Goal: Task Accomplishment & Management: Use online tool/utility

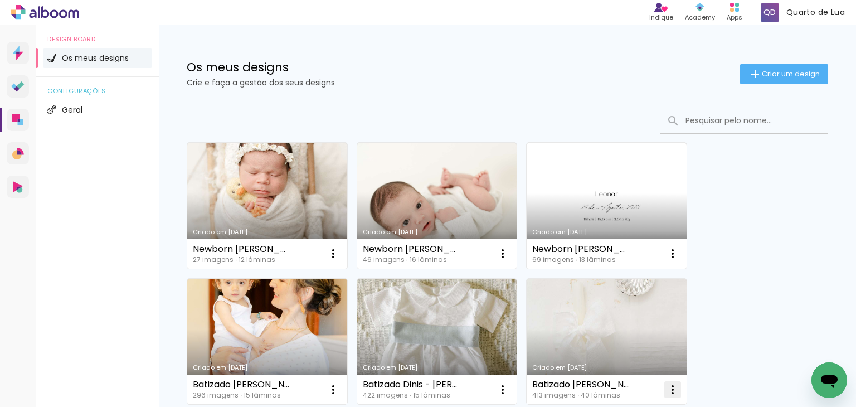
click at [671, 384] on iron-icon at bounding box center [672, 389] width 13 height 13
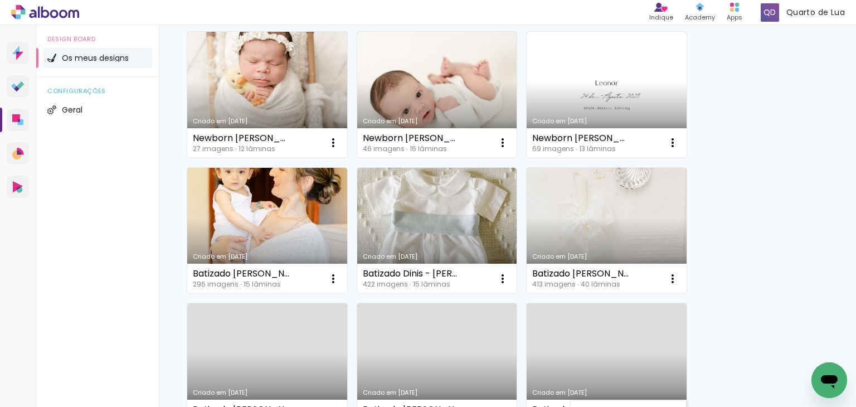
scroll to position [165, 0]
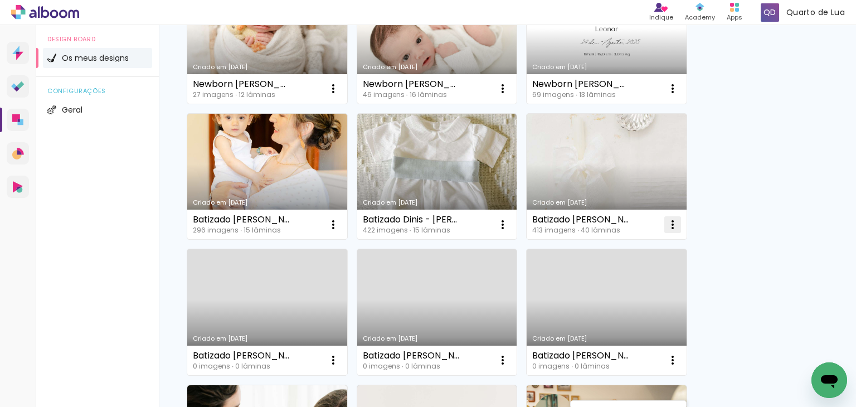
click at [672, 227] on iron-icon at bounding box center [672, 224] width 13 height 13
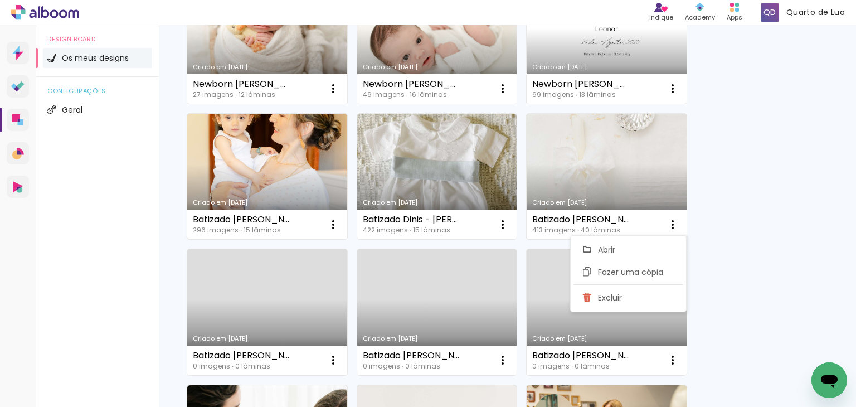
click at [606, 156] on link "Criado em [DATE]" at bounding box center [607, 177] width 160 height 126
